Goal: Check status: Check status

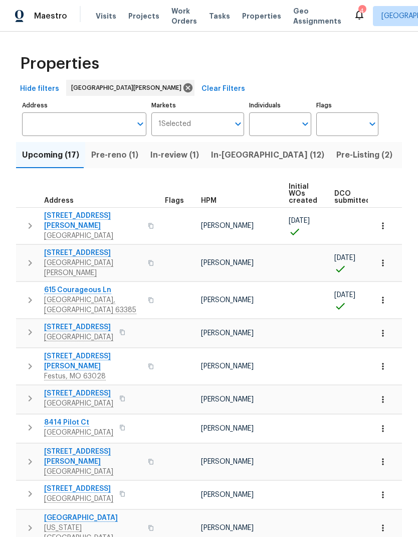
click at [235, 160] on span "In-[GEOGRAPHIC_DATA] (12)" at bounding box center [267, 155] width 113 height 14
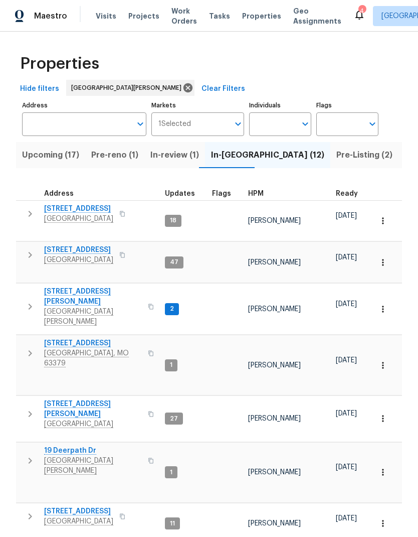
click at [64, 205] on span "[STREET_ADDRESS]" at bounding box center [78, 209] width 69 height 10
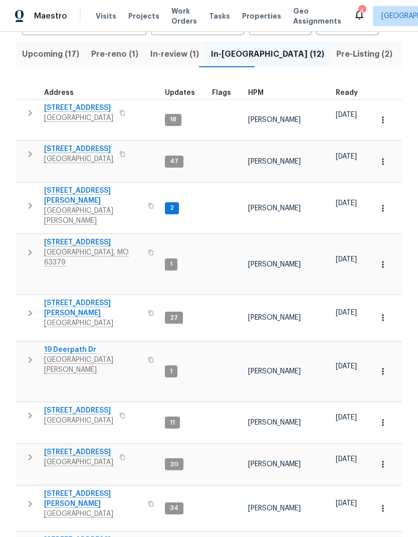
scroll to position [100, 0]
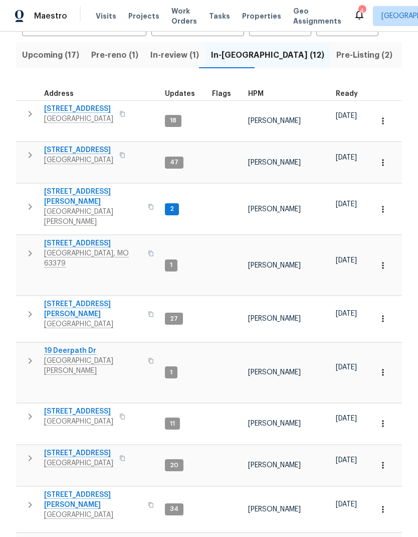
click at [256, 80] on th "HPM" at bounding box center [288, 90] width 88 height 21
click at [254, 90] on span "HPM" at bounding box center [256, 93] width 16 height 7
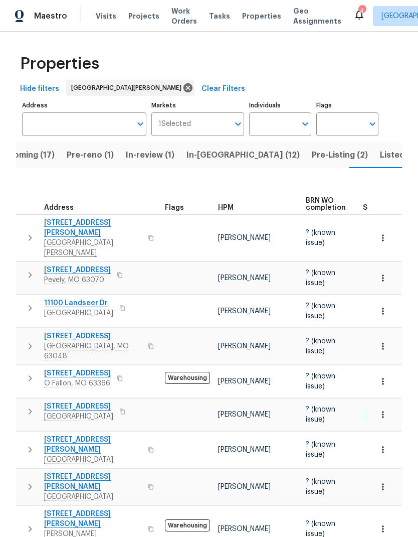
click at [33, 154] on span "Upcoming (17)" at bounding box center [25, 155] width 57 height 14
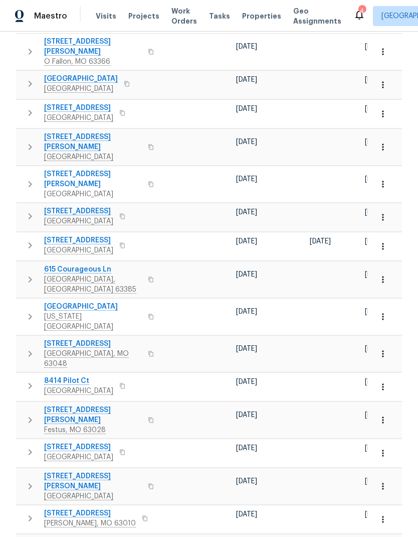
scroll to position [0, 252]
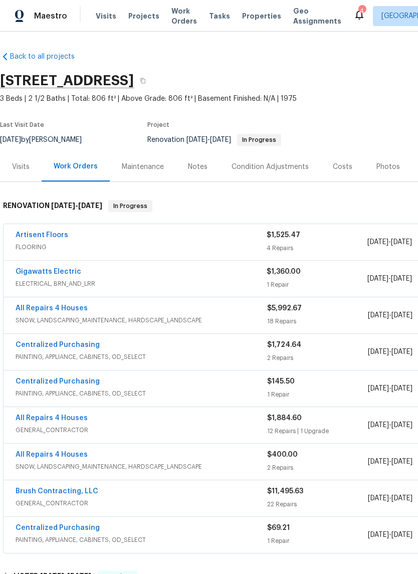
click at [41, 236] on link "Artisent Floors" at bounding box center [42, 235] width 53 height 7
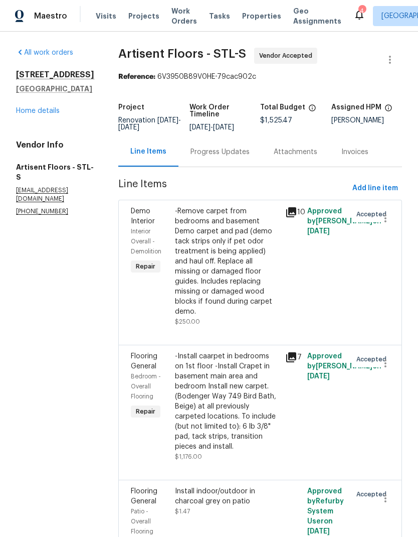
click at [236, 159] on div "Progress Updates" at bounding box center [220, 152] width 83 height 30
